Goal: Information Seeking & Learning: Learn about a topic

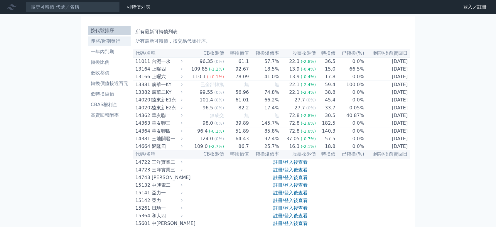
click at [102, 44] on li "即將/近期發行" at bounding box center [109, 41] width 42 height 7
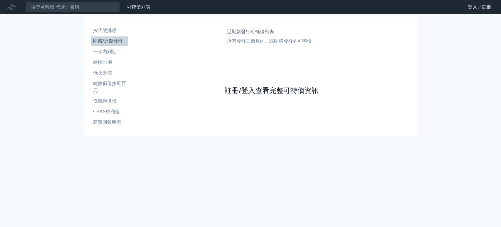
click at [270, 89] on link "註冊/登入查看完整可轉債資訊" at bounding box center [272, 90] width 94 height 9
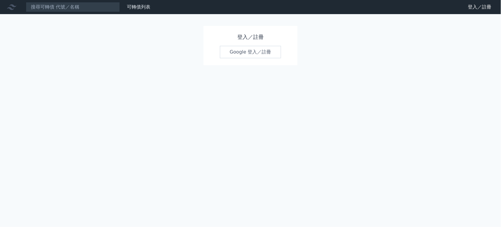
click at [249, 56] on link "Google 登入／註冊" at bounding box center [250, 52] width 61 height 12
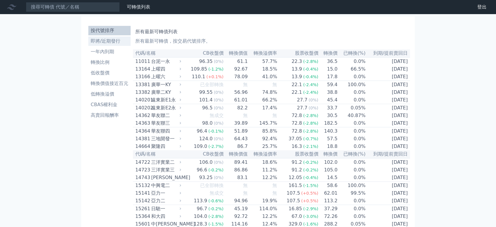
click at [106, 46] on link "即將/近期發行" at bounding box center [109, 40] width 42 height 9
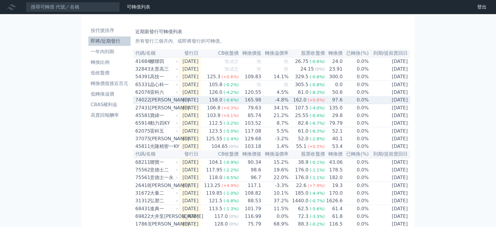
click at [162, 103] on div "[PERSON_NAME]" at bounding box center [163, 99] width 27 height 7
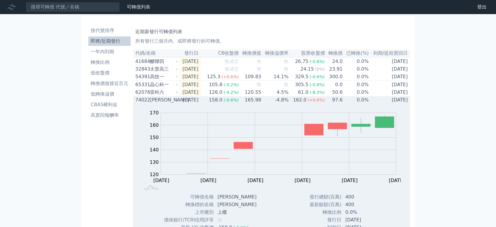
click at [152, 103] on div "[PERSON_NAME]" at bounding box center [163, 99] width 27 height 7
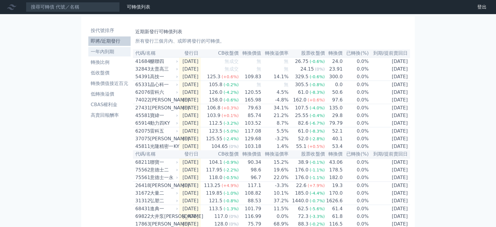
click at [108, 53] on li "一年內到期" at bounding box center [109, 51] width 42 height 7
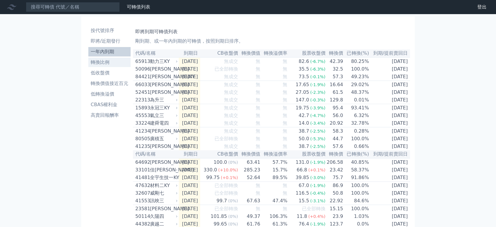
click at [98, 65] on li "轉換比例" at bounding box center [109, 62] width 42 height 7
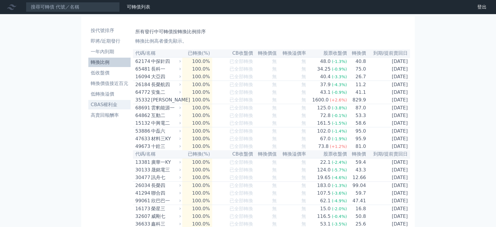
click at [103, 105] on li "CBAS權利金" at bounding box center [109, 104] width 42 height 7
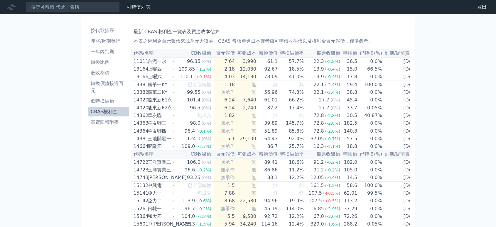
click at [226, 55] on th "百元報價" at bounding box center [224, 53] width 21 height 8
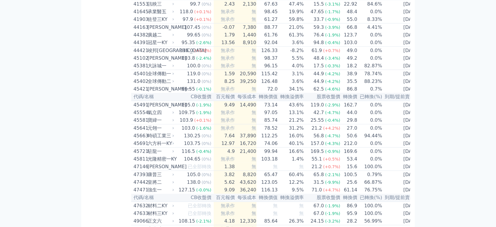
scroll to position [1599, 0]
